Goal: Task Accomplishment & Management: Manage account settings

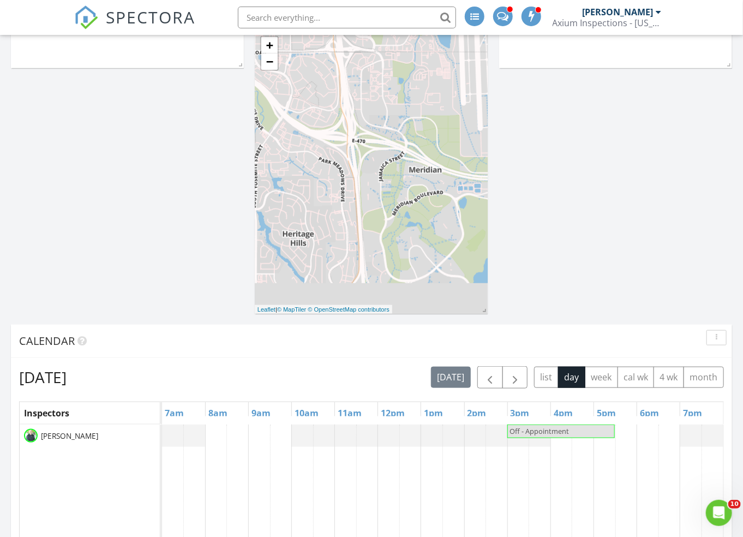
scroll to position [382, 0]
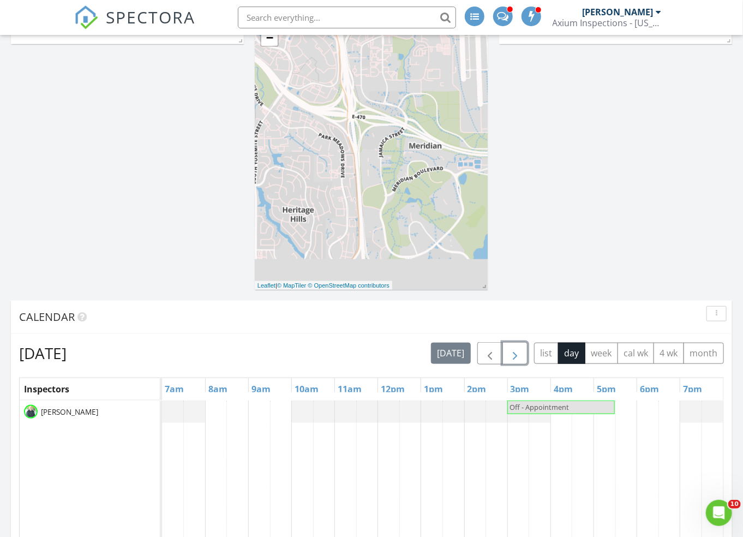
click at [521, 358] on span "button" at bounding box center [514, 353] width 13 height 13
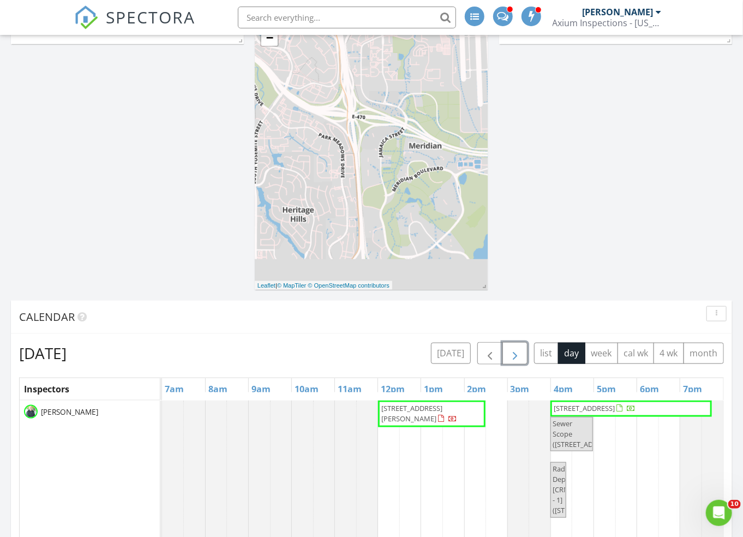
drag, startPoint x: 393, startPoint y: 427, endPoint x: 385, endPoint y: 415, distance: 15.0
click at [385, 415] on span "2055 S Williams St , Denver 80210" at bounding box center [411, 413] width 61 height 20
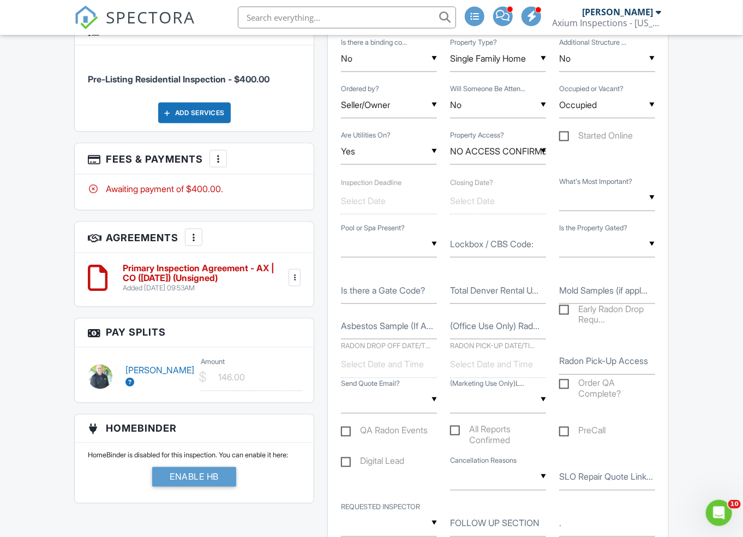
scroll to position [436, 0]
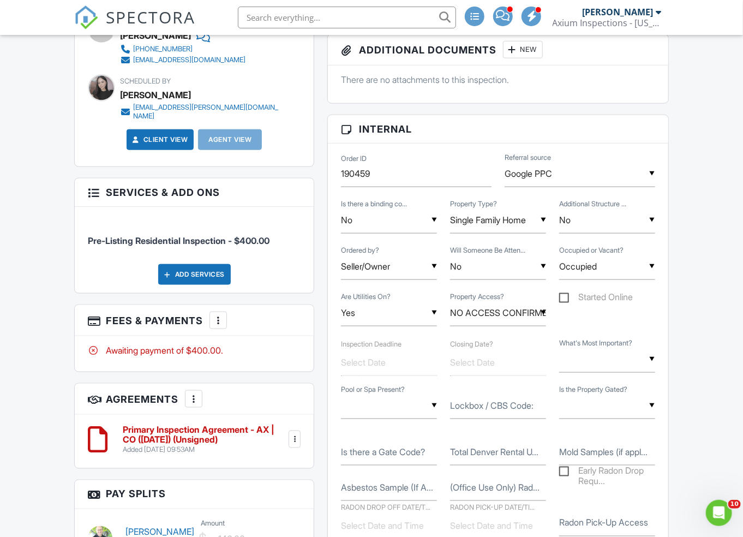
click at [224, 318] on div at bounding box center [218, 320] width 11 height 11
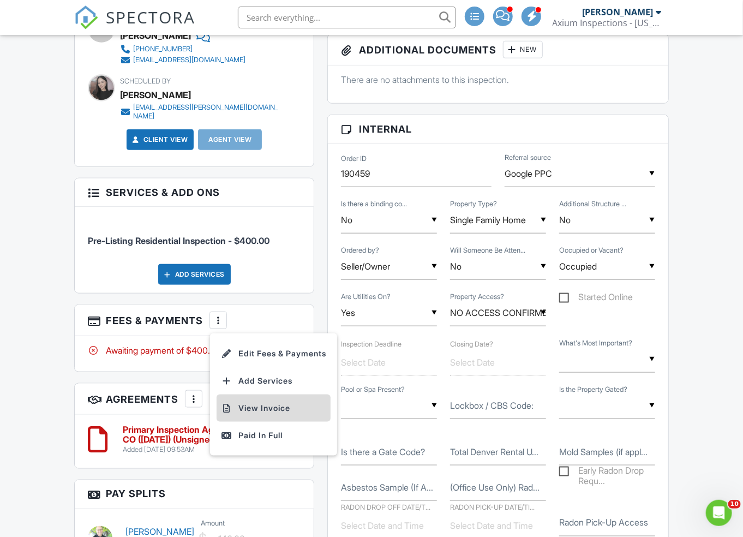
click at [239, 406] on li "View Invoice" at bounding box center [274, 407] width 114 height 27
